Goal: Task Accomplishment & Management: Use online tool/utility

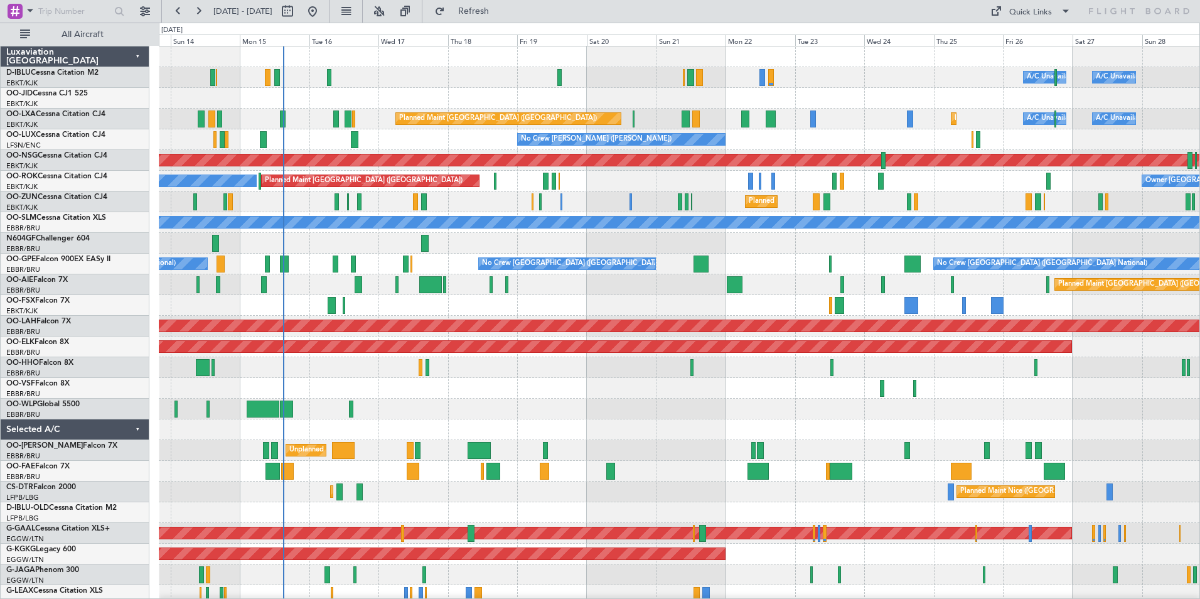
click at [681, 428] on div "A/C Unavailable [GEOGRAPHIC_DATA] ([GEOGRAPHIC_DATA] National) A/C Unavailable …" at bounding box center [679, 460] width 1040 height 828
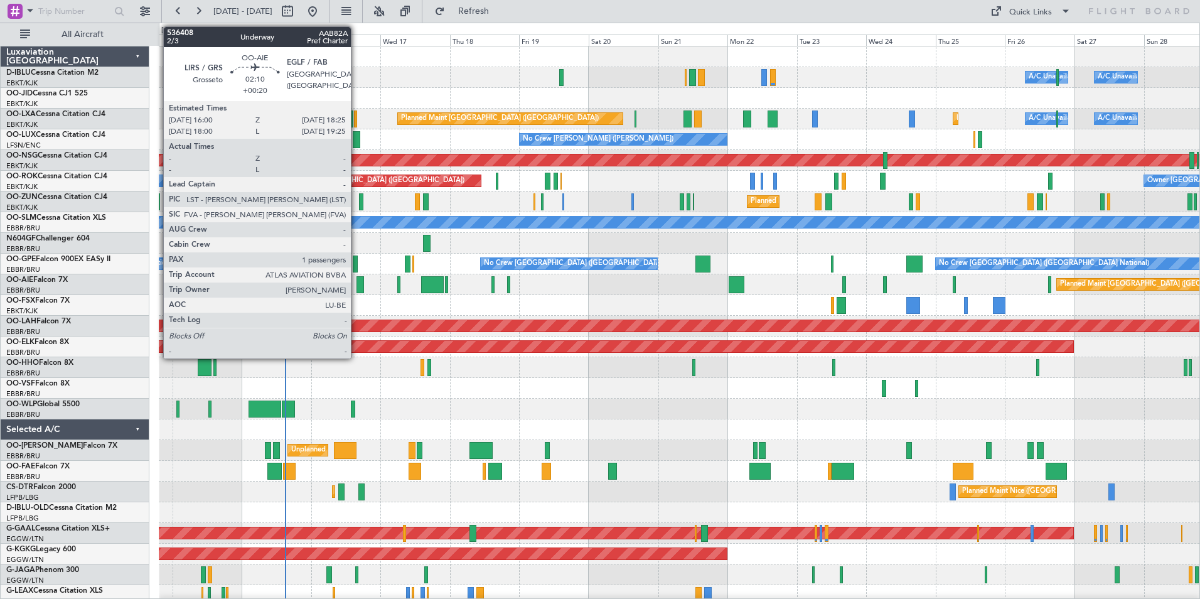
click at [356, 287] on div at bounding box center [360, 284] width 8 height 17
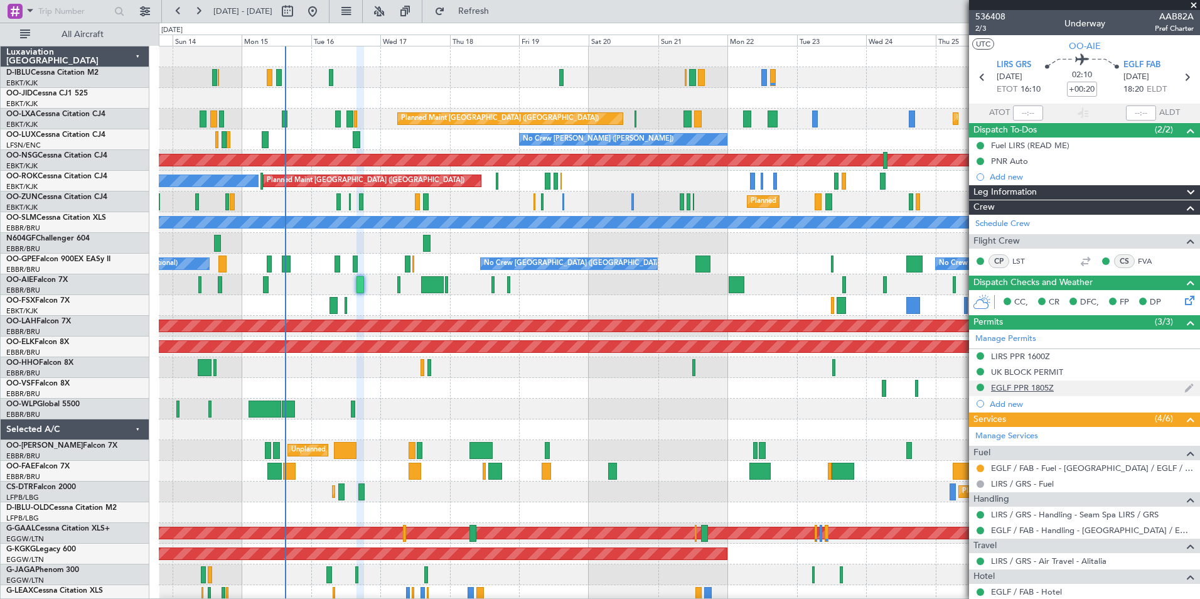
click at [1006, 387] on div "EGLF PPR 1805Z" at bounding box center [1022, 387] width 63 height 11
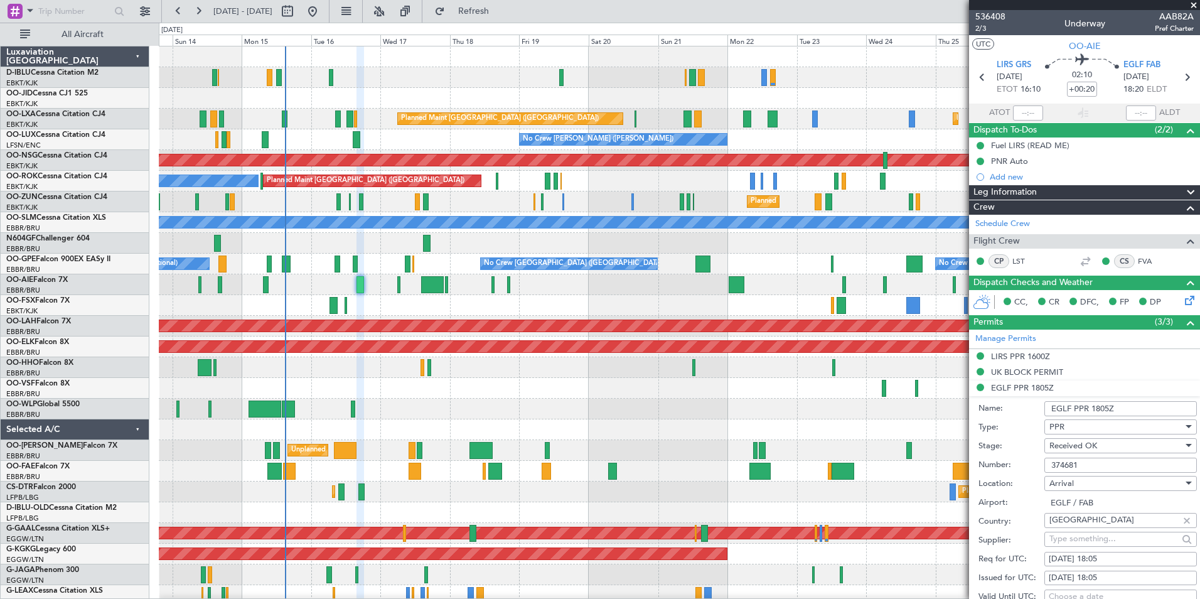
drag, startPoint x: 1087, startPoint y: 462, endPoint x: 979, endPoint y: 457, distance: 108.0
click at [979, 457] on div "Number: 374681" at bounding box center [1087, 465] width 218 height 19
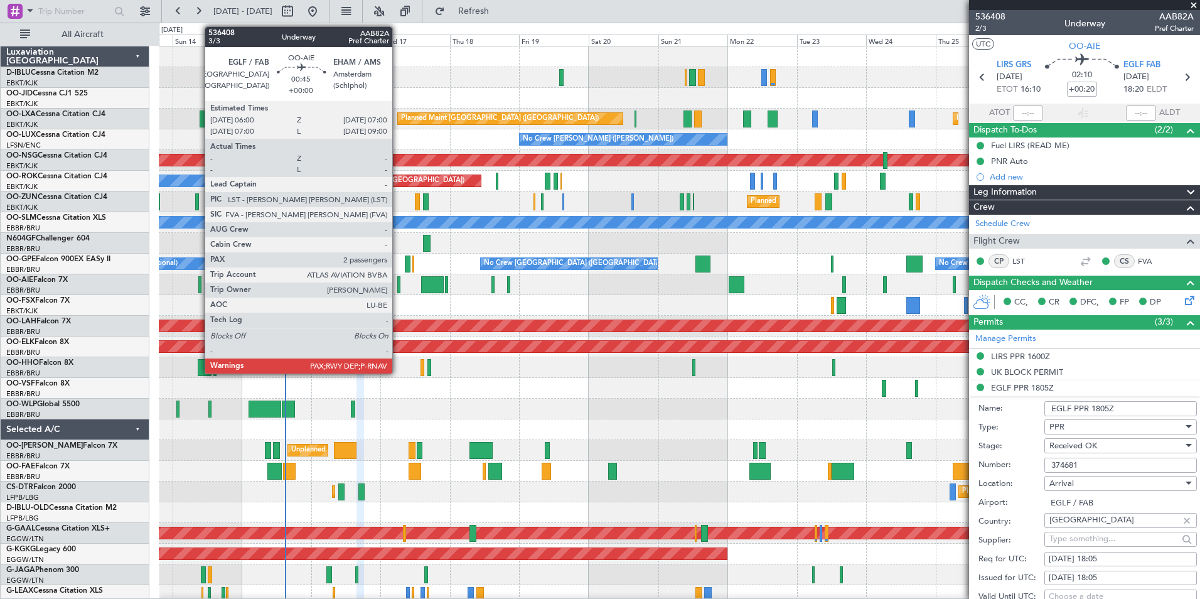
click at [398, 286] on div at bounding box center [398, 284] width 3 height 17
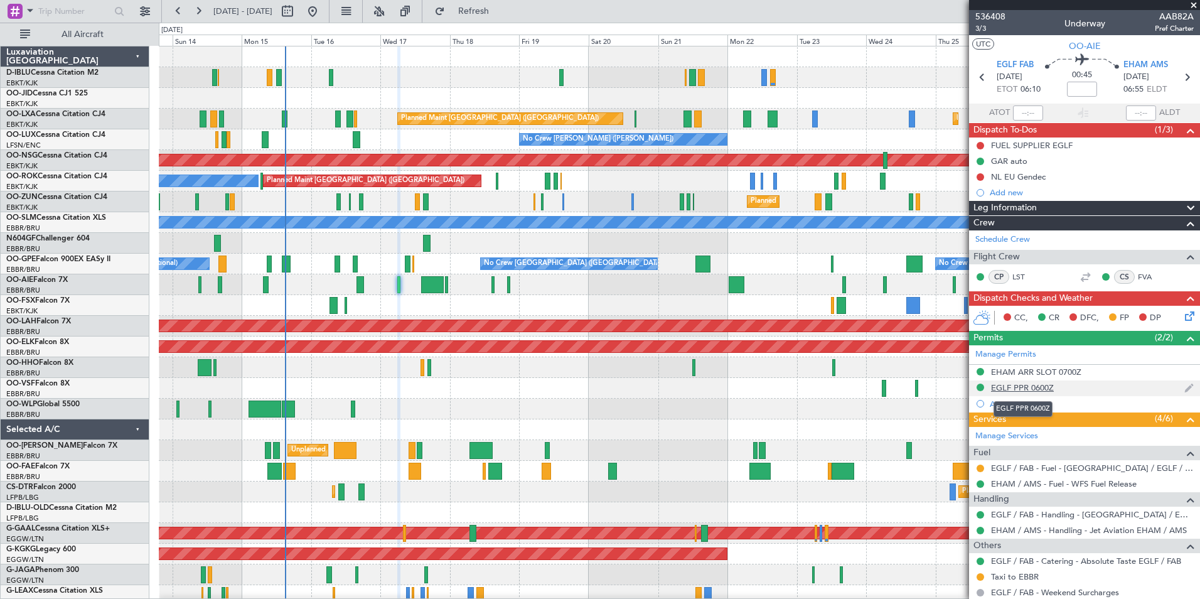
click at [1002, 388] on div "EGLF PPR 0600Z" at bounding box center [1022, 387] width 63 height 11
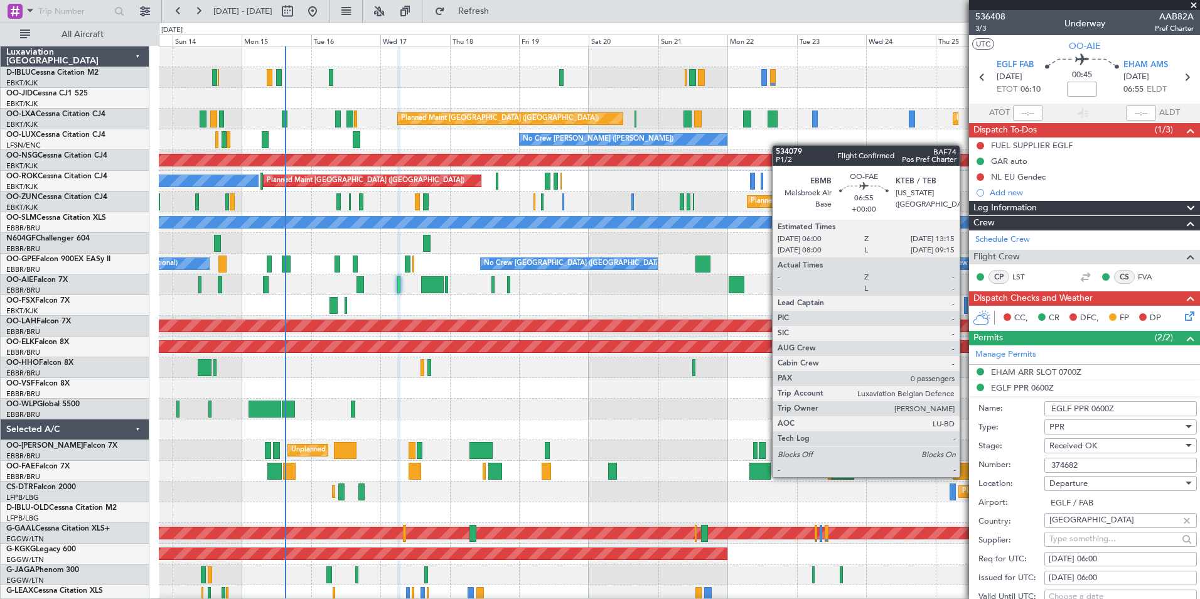
drag, startPoint x: 1087, startPoint y: 466, endPoint x: 965, endPoint y: 476, distance: 122.7
click at [965, 476] on fb-app "[DATE] - [DATE] Refresh Quick Links All Aircraft A/C Unavailable [GEOGRAPHIC_DA…" at bounding box center [600, 303] width 1200 height 589
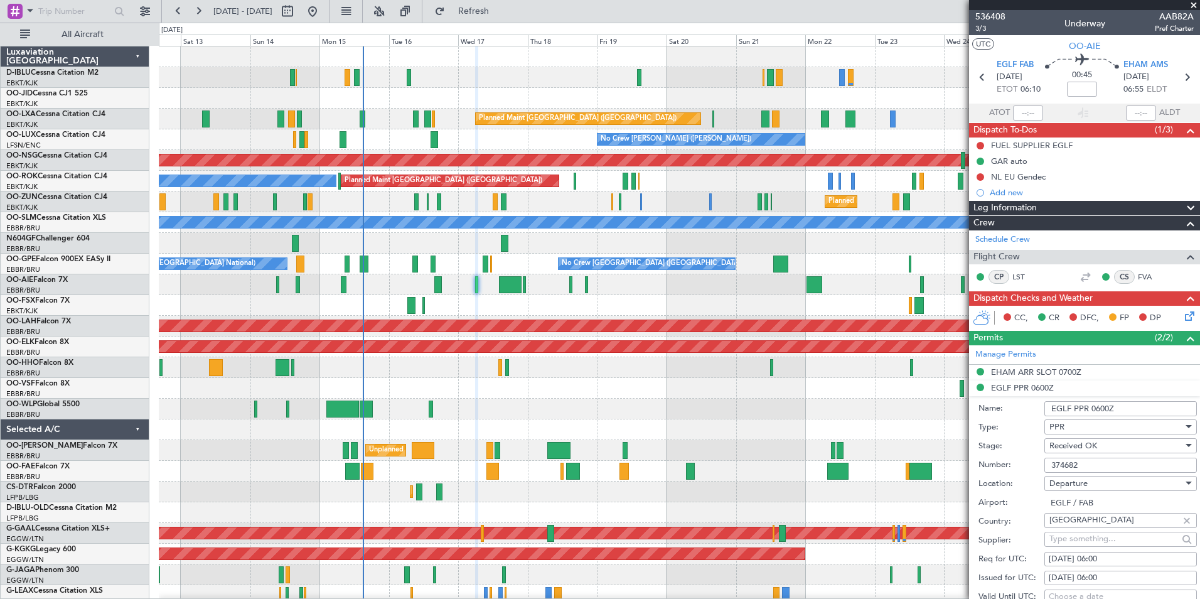
click at [538, 400] on div "A/C Unavailable [GEOGRAPHIC_DATA] ([GEOGRAPHIC_DATA] National) A/C Unavailable …" at bounding box center [679, 460] width 1040 height 828
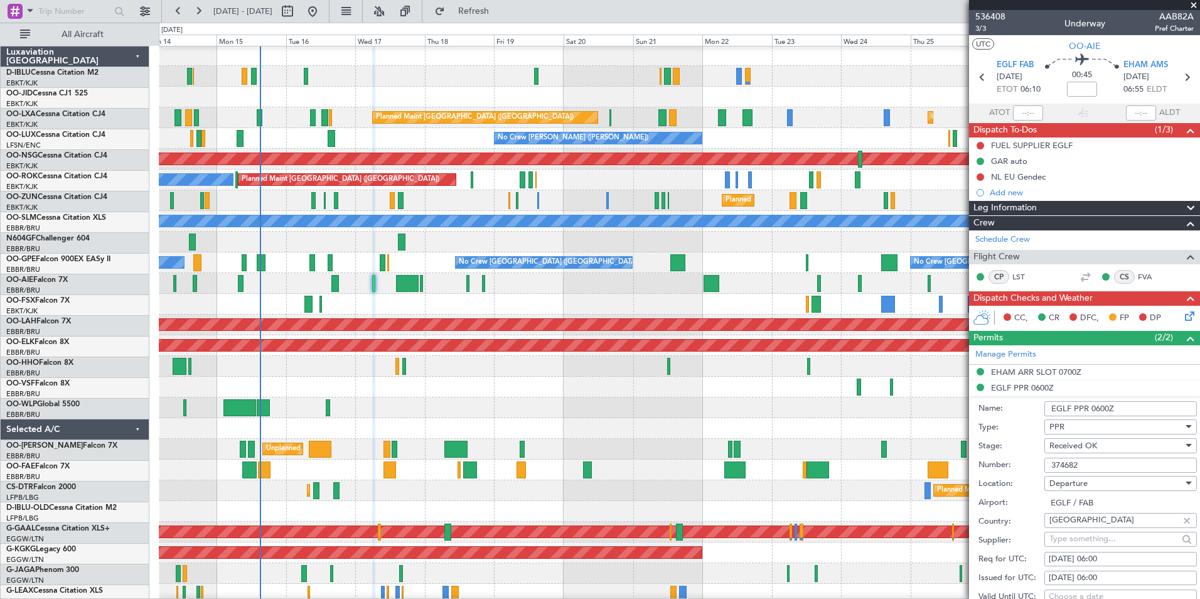
scroll to position [1, 0]
click at [686, 405] on div at bounding box center [679, 407] width 1040 height 21
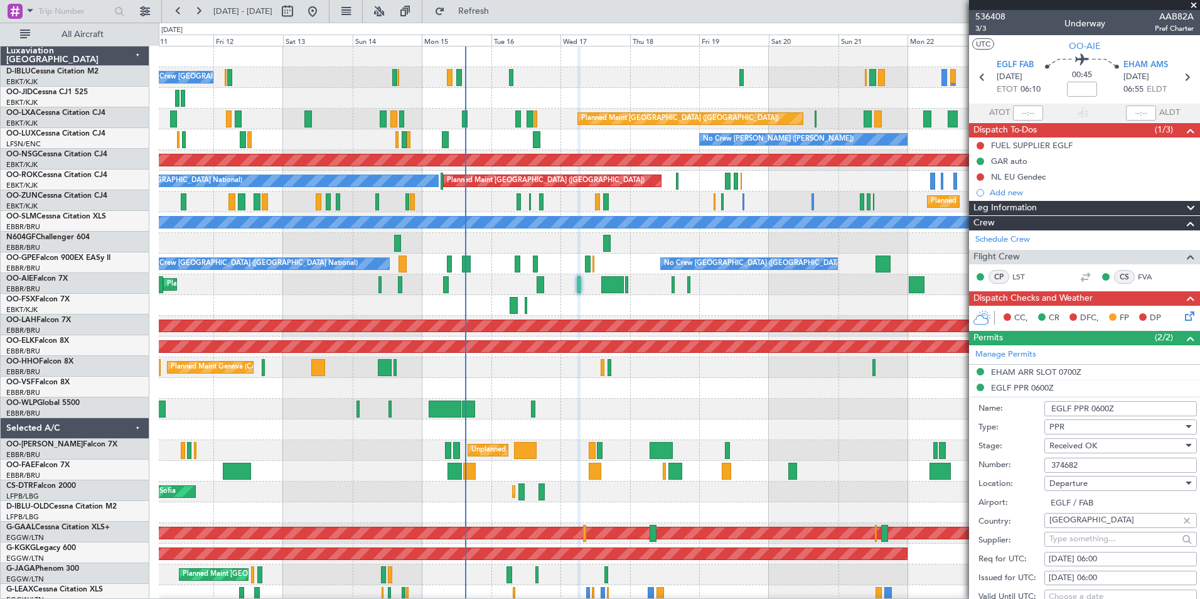
click at [666, 388] on div "No Crew [GEOGRAPHIC_DATA] ([GEOGRAPHIC_DATA] National) A/C Unavailable [GEOGRAP…" at bounding box center [679, 460] width 1040 height 828
click at [803, 389] on div at bounding box center [679, 388] width 1040 height 21
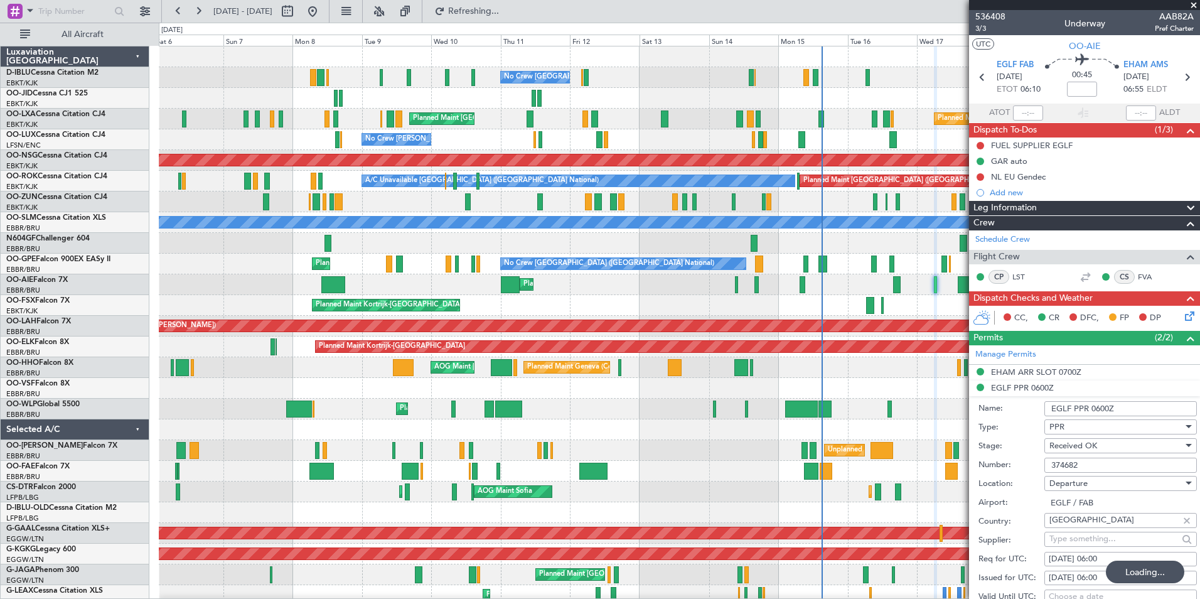
click at [668, 385] on div "No Crew [GEOGRAPHIC_DATA] ([GEOGRAPHIC_DATA] National) No Crew [GEOGRAPHIC_DATA…" at bounding box center [679, 481] width 1040 height 870
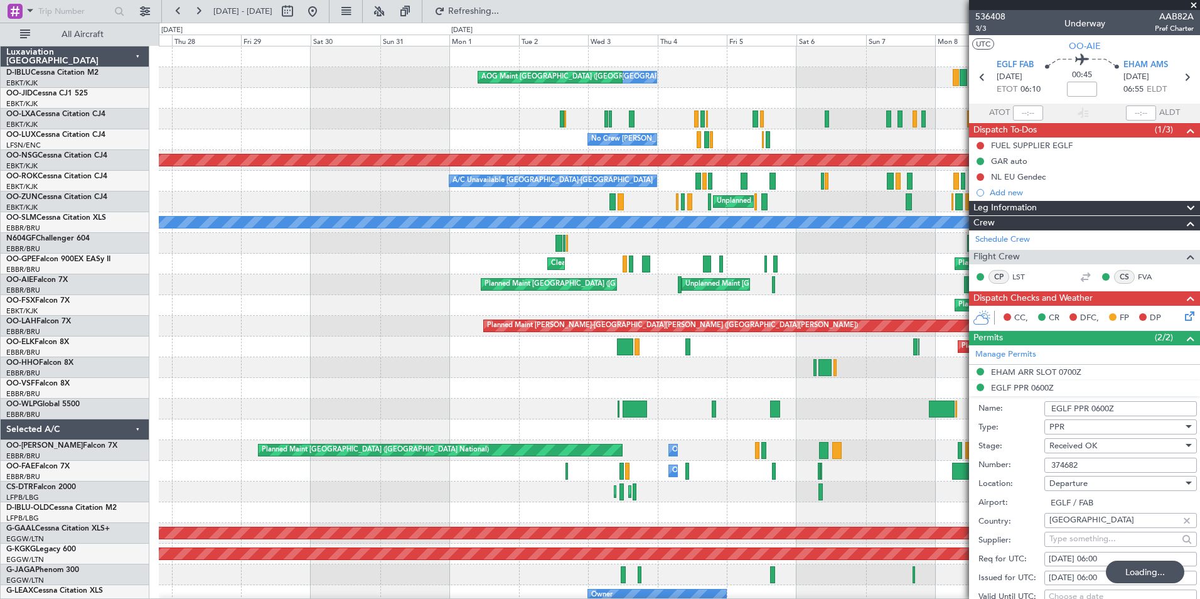
click at [755, 378] on div "No Crew [GEOGRAPHIC_DATA] ([GEOGRAPHIC_DATA] National) No Crew [GEOGRAPHIC_DATA…" at bounding box center [679, 481] width 1040 height 870
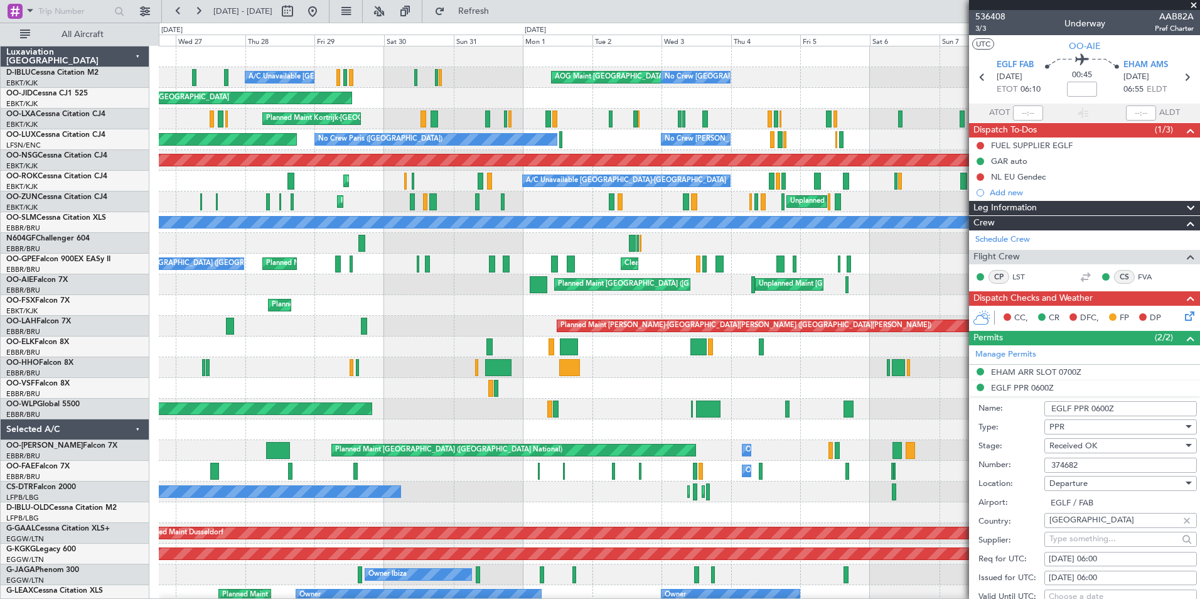
click at [622, 389] on div at bounding box center [679, 388] width 1040 height 21
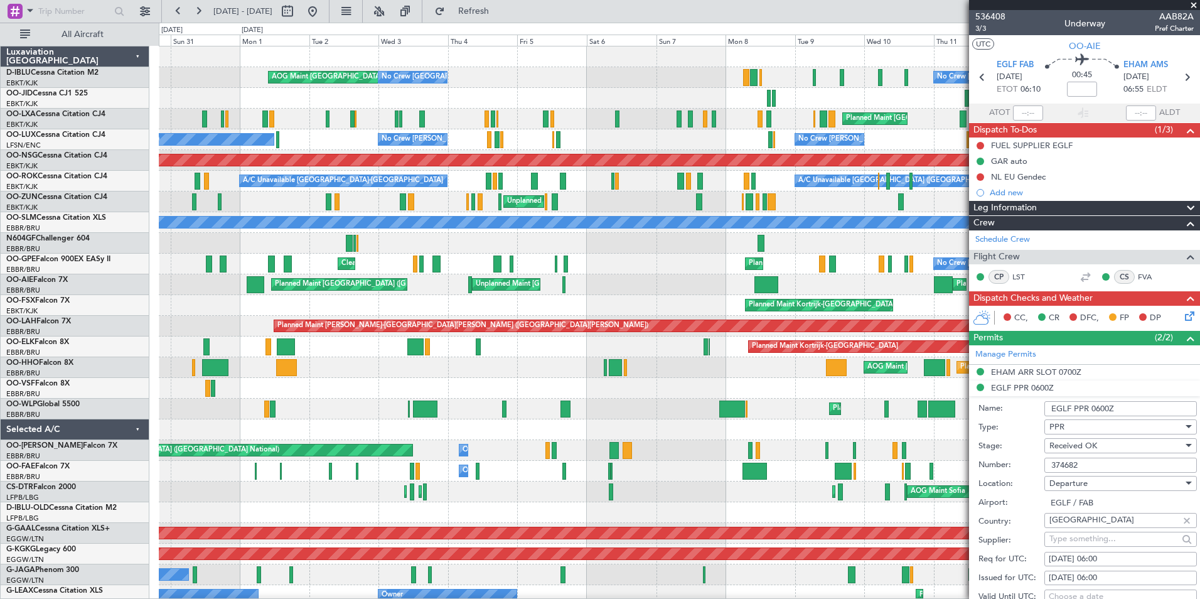
click at [393, 388] on div "AOG Maint [GEOGRAPHIC_DATA] ([GEOGRAPHIC_DATA] National) No Crew [GEOGRAPHIC_DA…" at bounding box center [679, 491] width 1040 height 890
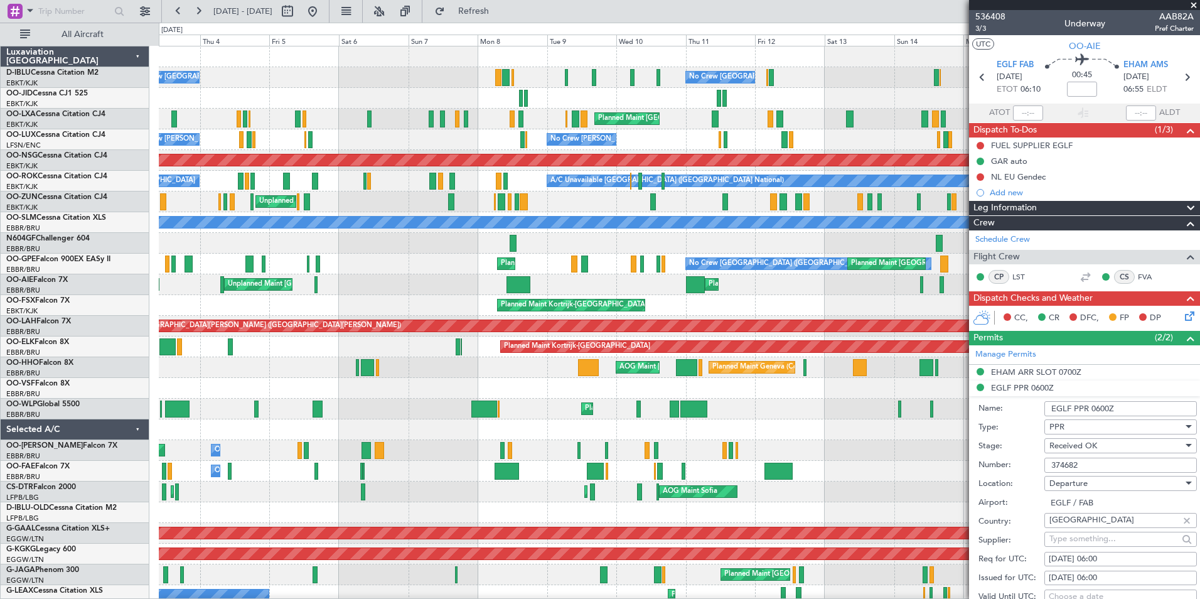
click at [319, 409] on div "AOG Maint [GEOGRAPHIC_DATA] ([GEOGRAPHIC_DATA] National) No Crew [GEOGRAPHIC_DA…" at bounding box center [679, 491] width 1040 height 890
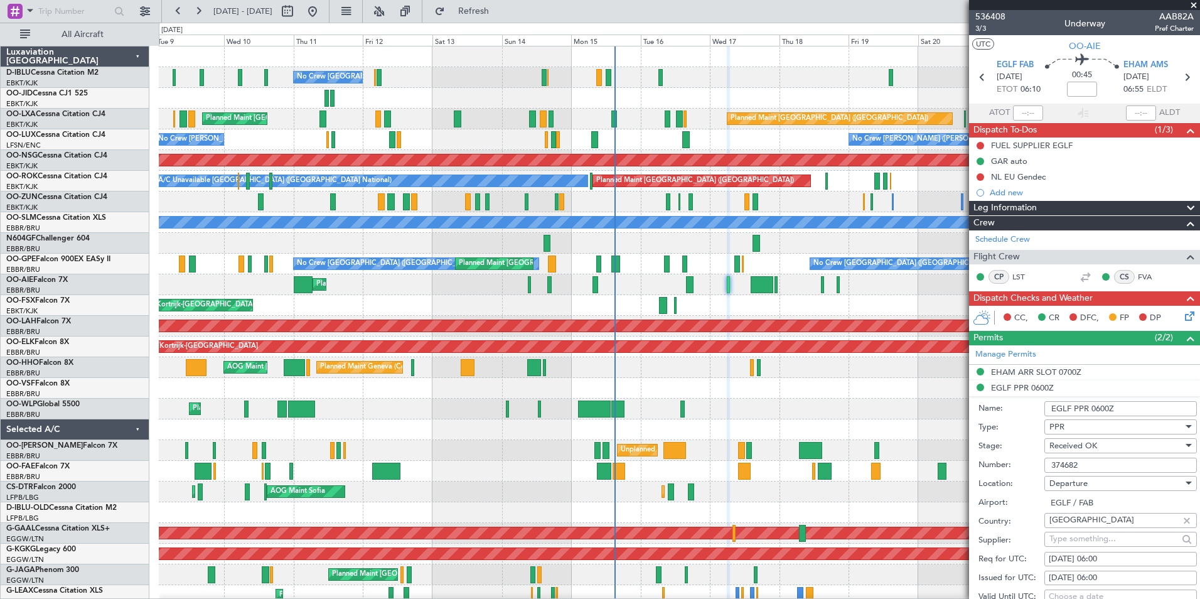
click at [353, 430] on div "No Crew [GEOGRAPHIC_DATA] ([GEOGRAPHIC_DATA] National) A/C Unavailable [GEOGRAP…" at bounding box center [679, 491] width 1040 height 890
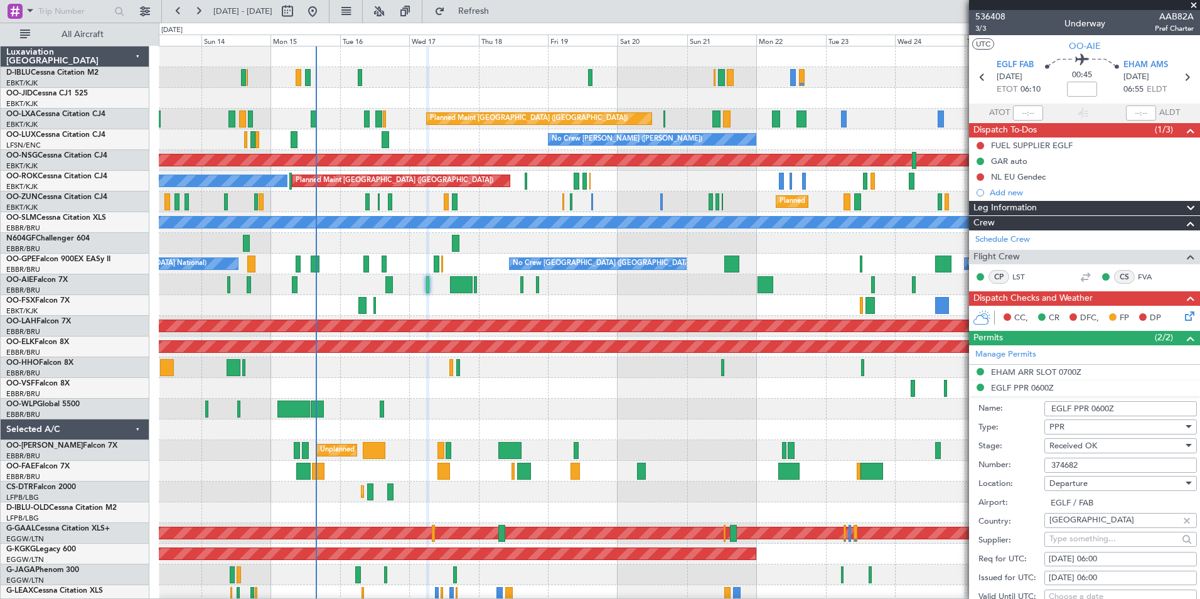
click at [721, 412] on div "Planned Maint Liege" at bounding box center [679, 408] width 1040 height 21
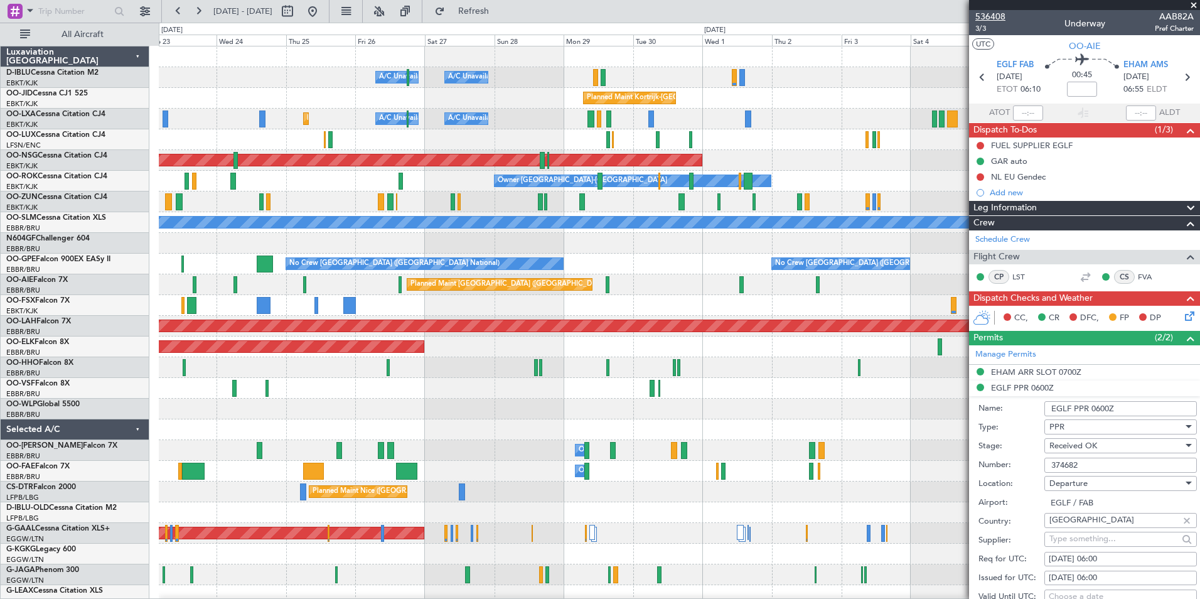
click at [983, 16] on span "536408" at bounding box center [990, 16] width 30 height 13
click at [1192, 3] on span at bounding box center [1193, 5] width 13 height 11
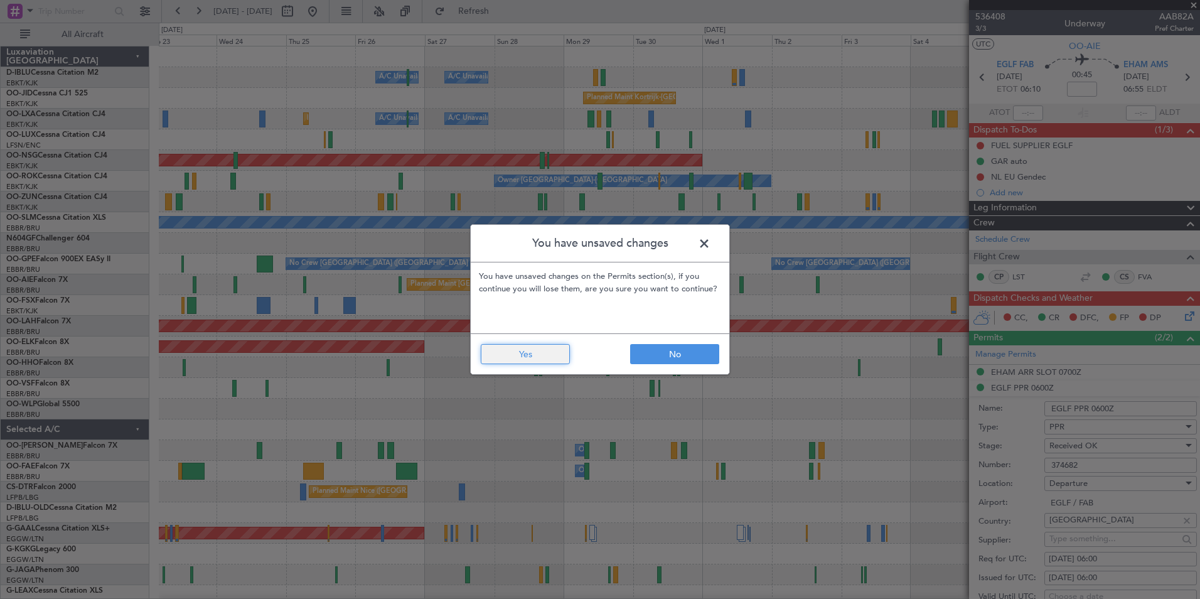
click at [547, 356] on button "Yes" at bounding box center [525, 354] width 89 height 20
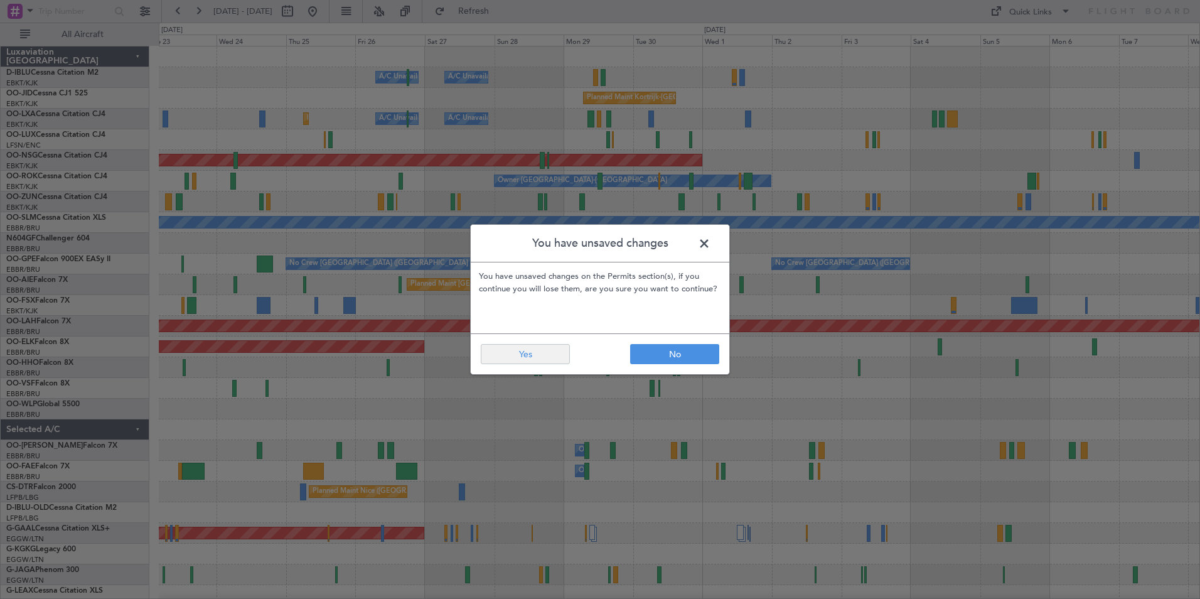
type input "0"
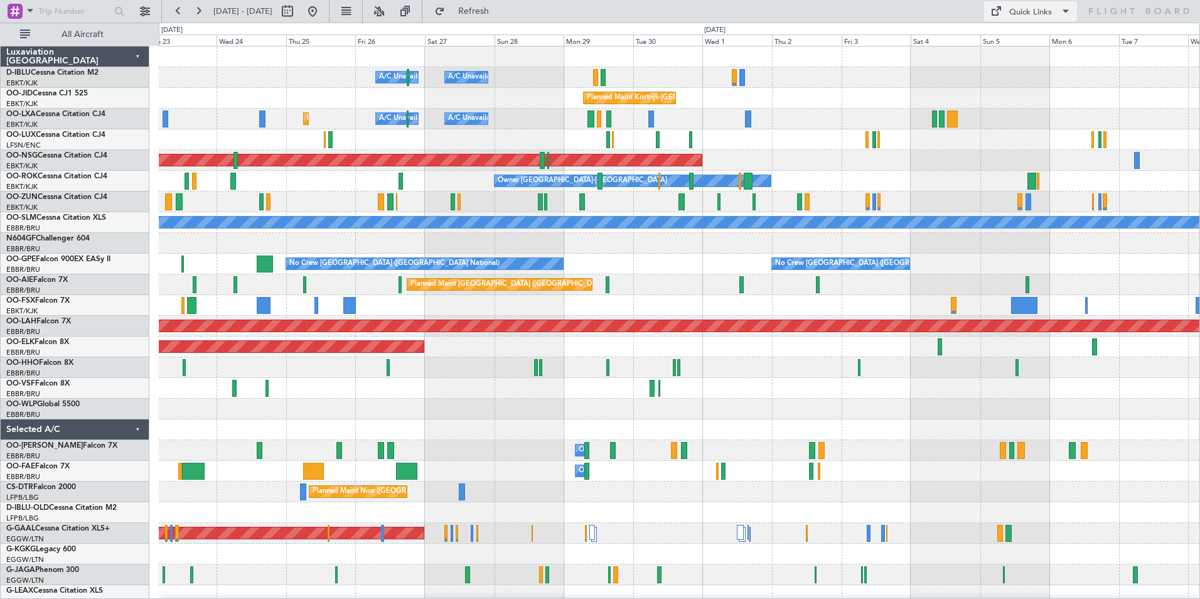
click at [1045, 13] on div "Quick Links" at bounding box center [1030, 12] width 43 height 13
click at [1045, 36] on button "Trip Builder" at bounding box center [1031, 41] width 94 height 30
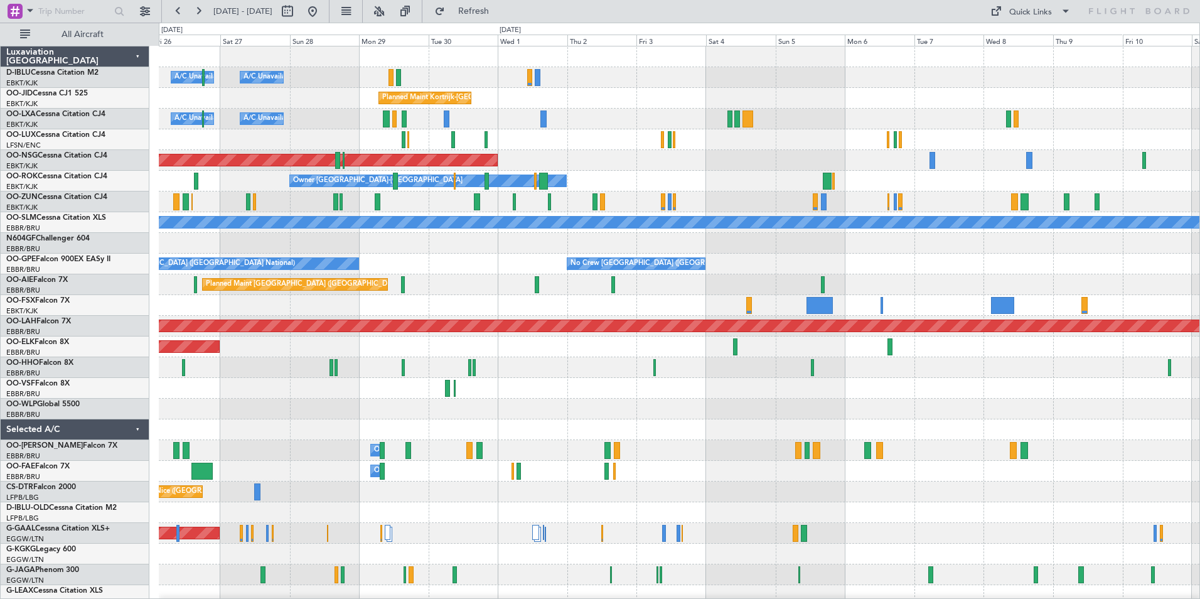
click at [703, 310] on div "A/C Unavailable [GEOGRAPHIC_DATA] ([GEOGRAPHIC_DATA] National) A/C Unavailable …" at bounding box center [679, 439] width 1040 height 787
click at [645, 294] on div "A/C Unavailable [GEOGRAPHIC_DATA] ([GEOGRAPHIC_DATA] National) A/C Unavailable …" at bounding box center [679, 439] width 1040 height 787
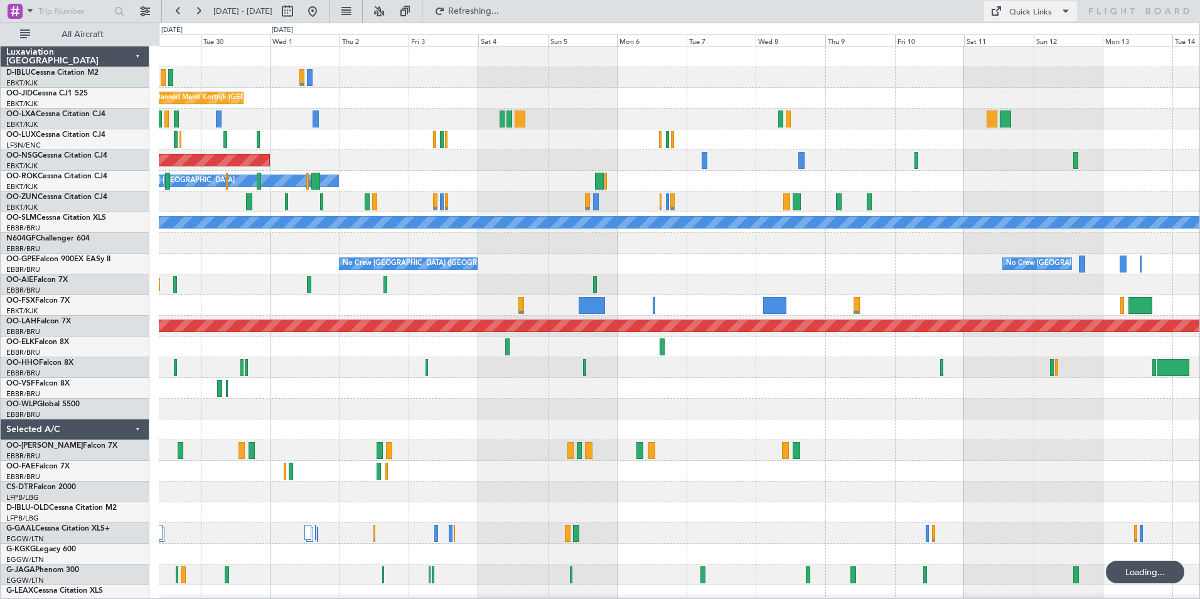
click at [1046, 11] on div "Quick Links" at bounding box center [1030, 12] width 43 height 13
click at [1049, 30] on button "Trip Builder" at bounding box center [1031, 41] width 94 height 30
